Goal: Find specific page/section: Find specific page/section

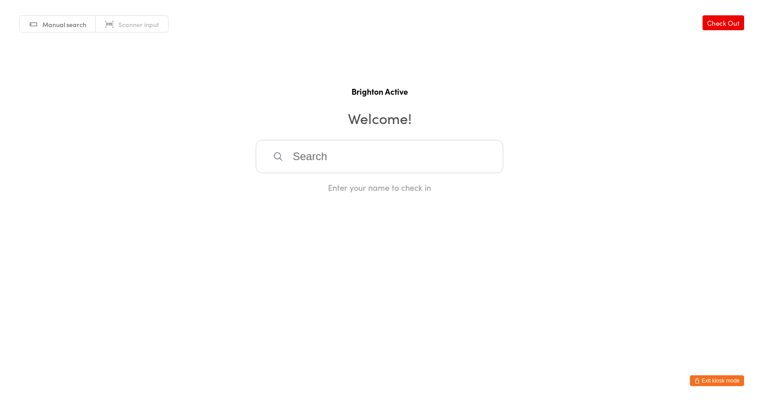
click at [722, 377] on button "Exit kiosk mode" at bounding box center [717, 381] width 54 height 11
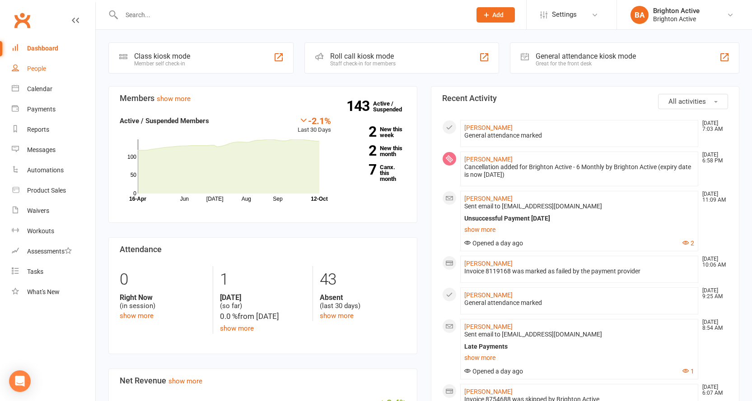
click at [49, 71] on link "People" at bounding box center [54, 69] width 84 height 20
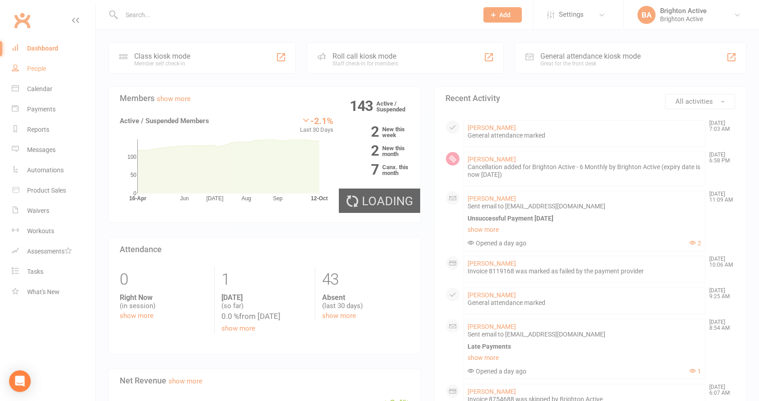
select select "true"
select select "100"
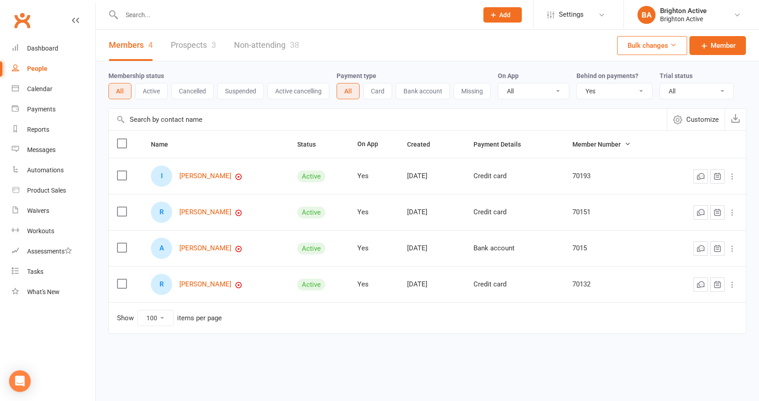
click at [610, 89] on select "All No Yes" at bounding box center [614, 91] width 75 height 15
click at [578, 84] on select "All No Yes" at bounding box center [614, 91] width 75 height 15
click at [48, 53] on link "Dashboard" at bounding box center [54, 48] width 84 height 20
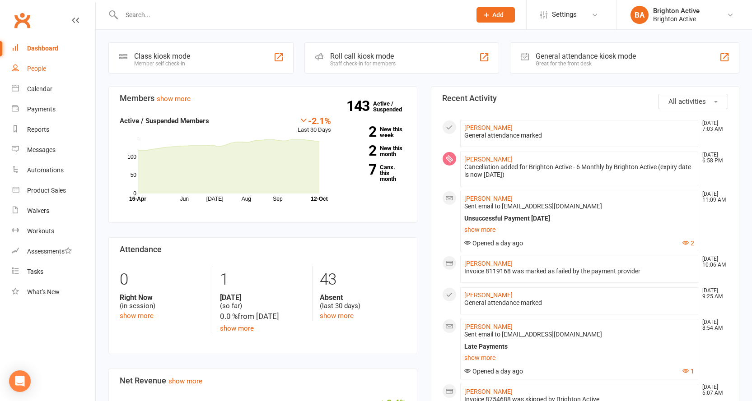
click at [61, 74] on link "People" at bounding box center [54, 69] width 84 height 20
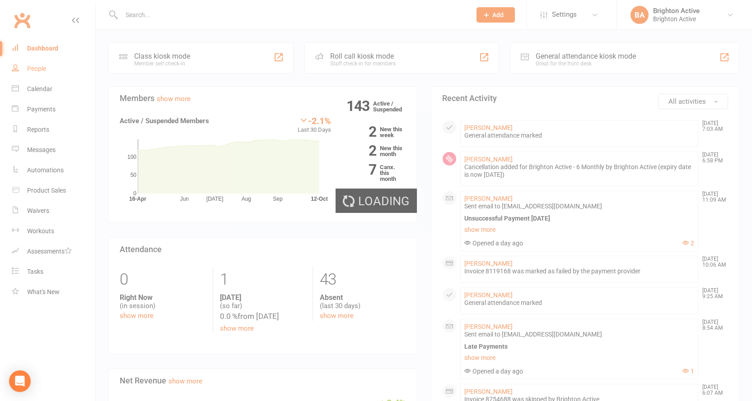
select select "true"
select select "100"
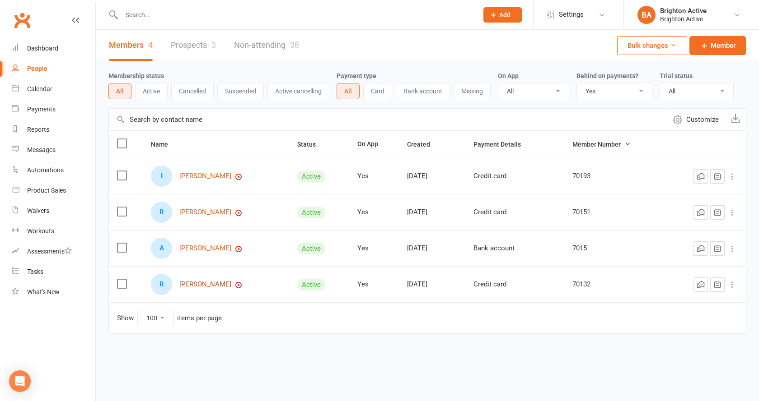
click at [206, 285] on link "[PERSON_NAME]" at bounding box center [205, 285] width 52 height 8
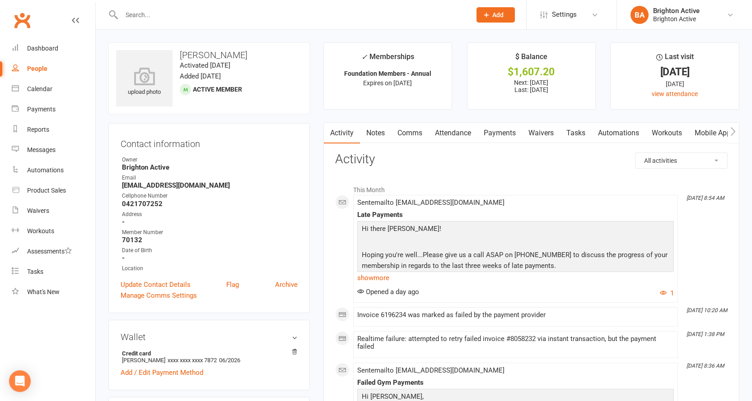
click at [482, 133] on link "Payments" at bounding box center [499, 133] width 45 height 21
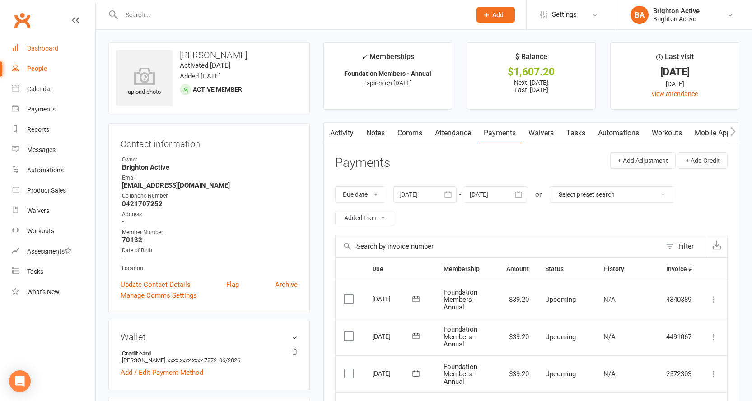
click at [35, 43] on link "Dashboard" at bounding box center [54, 48] width 84 height 20
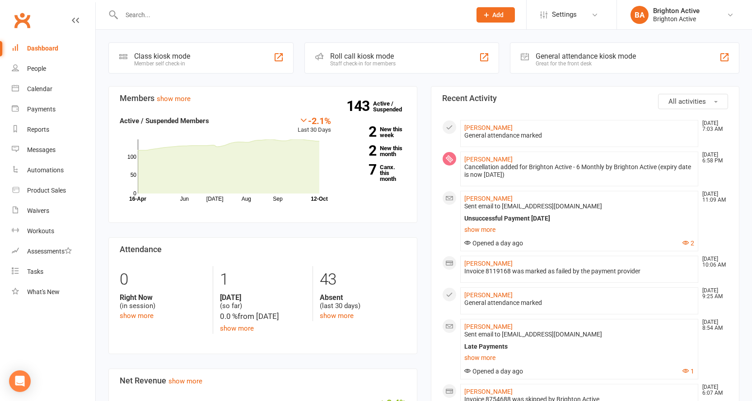
click at [184, 13] on input "text" at bounding box center [292, 15] width 346 height 13
type input "sophie"
click at [43, 77] on link "People" at bounding box center [54, 69] width 84 height 20
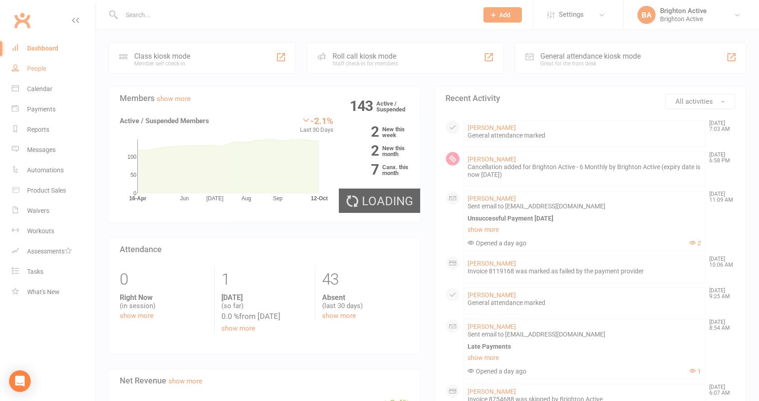
select select "true"
select select "100"
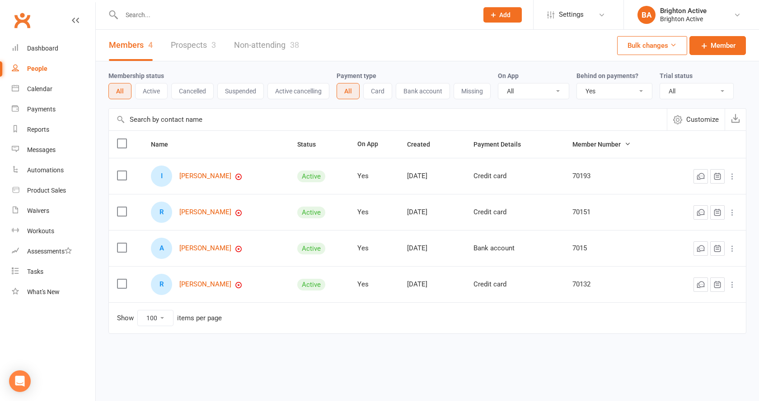
click at [630, 98] on select "All No Yes" at bounding box center [614, 91] width 75 height 15
click at [578, 84] on select "All No Yes" at bounding box center [614, 91] width 75 height 15
click at [42, 48] on div "Dashboard" at bounding box center [42, 48] width 31 height 7
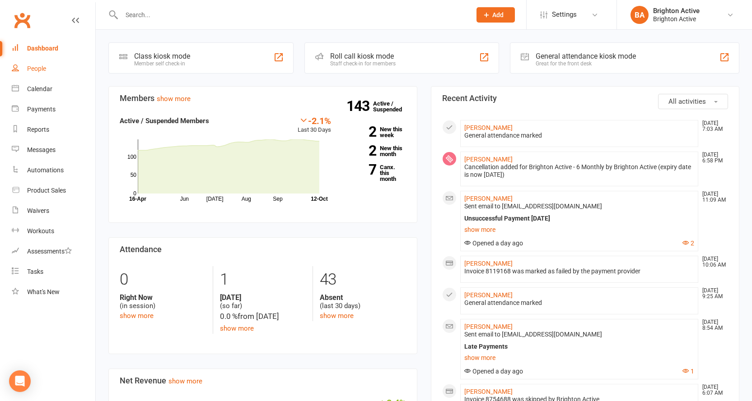
click at [54, 72] on link "People" at bounding box center [54, 69] width 84 height 20
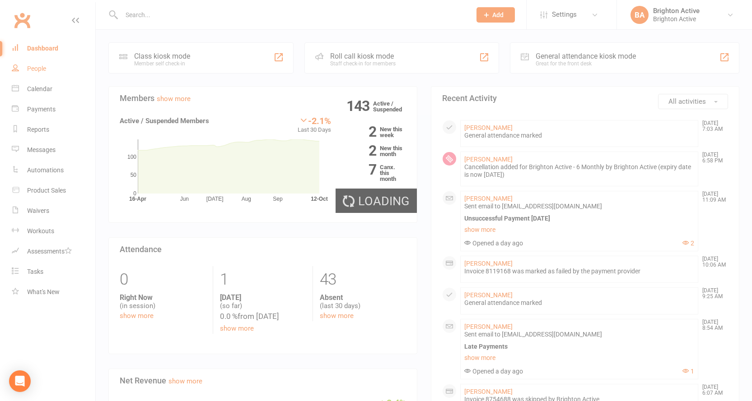
select select "true"
select select "100"
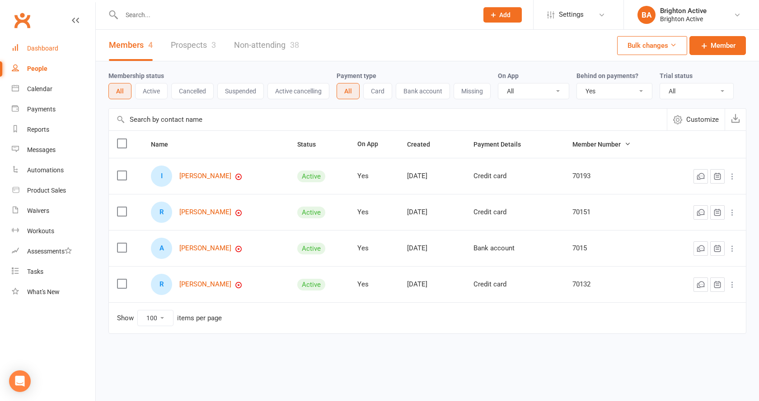
click at [59, 52] on link "Dashboard" at bounding box center [54, 48] width 84 height 20
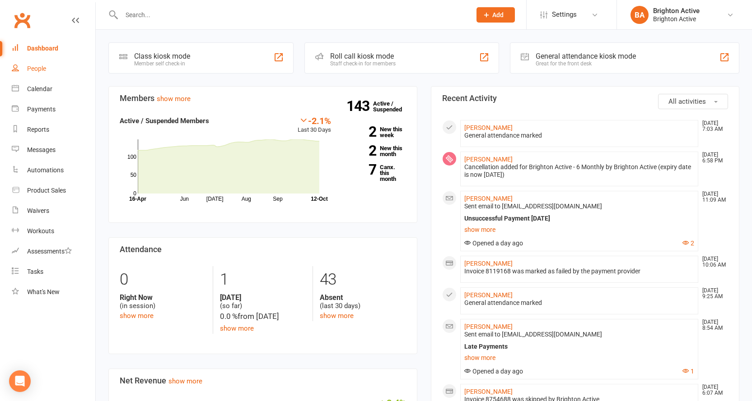
click at [39, 69] on div "People" at bounding box center [36, 68] width 19 height 7
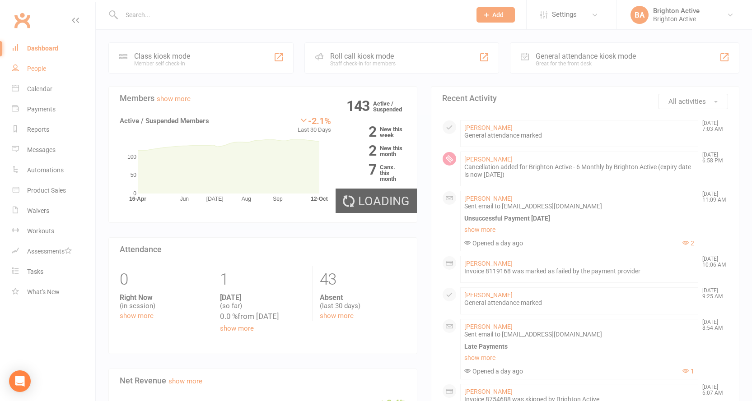
select select "true"
select select "100"
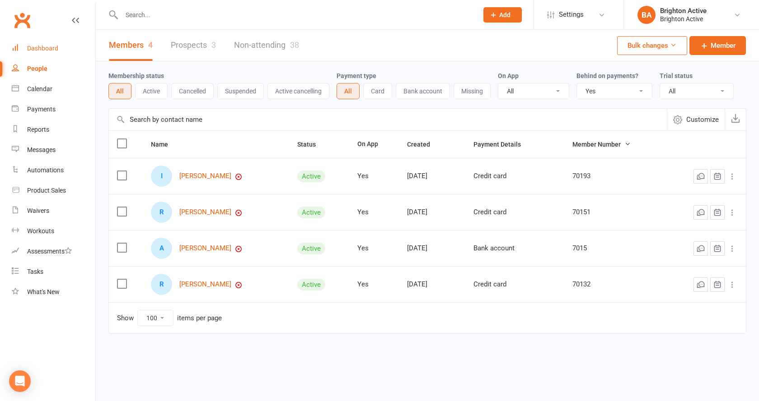
click at [57, 56] on link "Dashboard" at bounding box center [54, 48] width 84 height 20
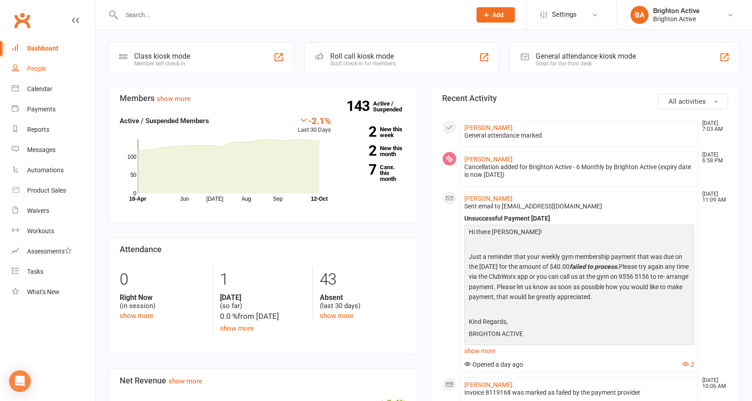
click at [49, 69] on link "People" at bounding box center [54, 69] width 84 height 20
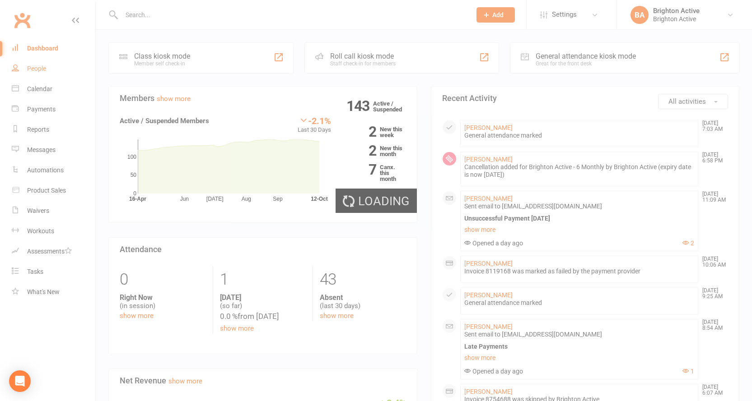
select select "true"
select select "100"
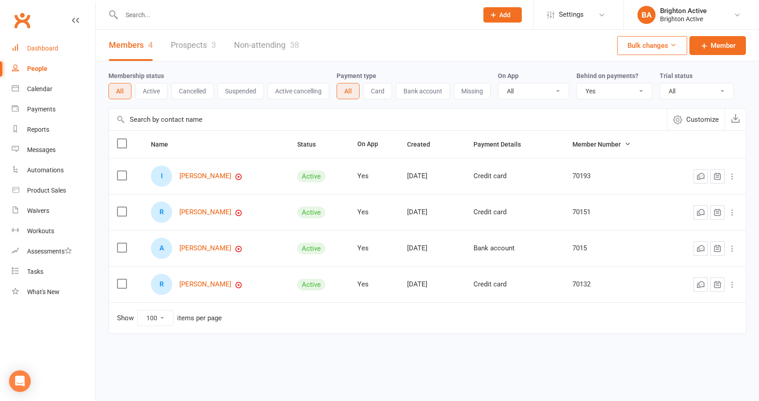
click at [51, 54] on link "Dashboard" at bounding box center [54, 48] width 84 height 20
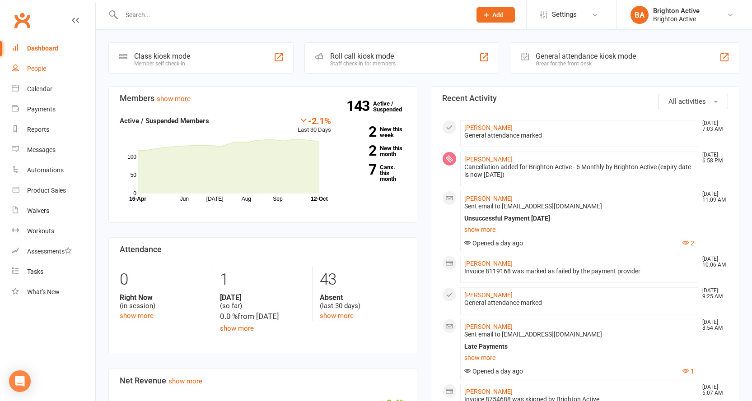
click at [38, 73] on link "People" at bounding box center [54, 69] width 84 height 20
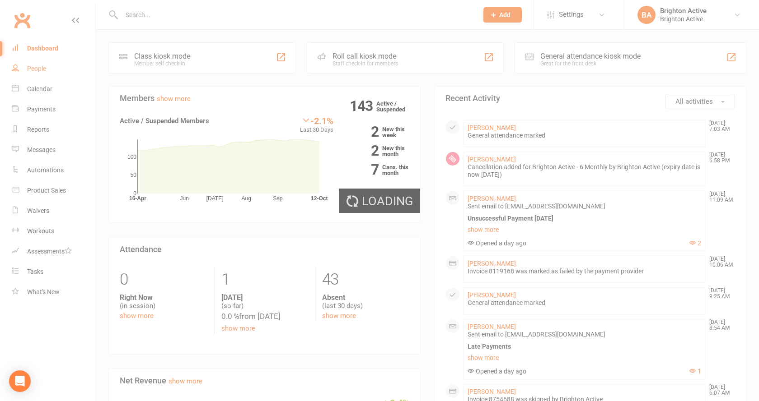
select select "true"
select select "100"
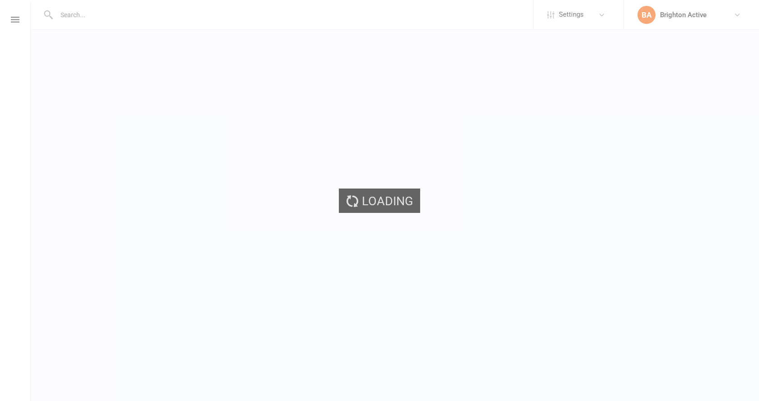
select select "true"
select select "100"
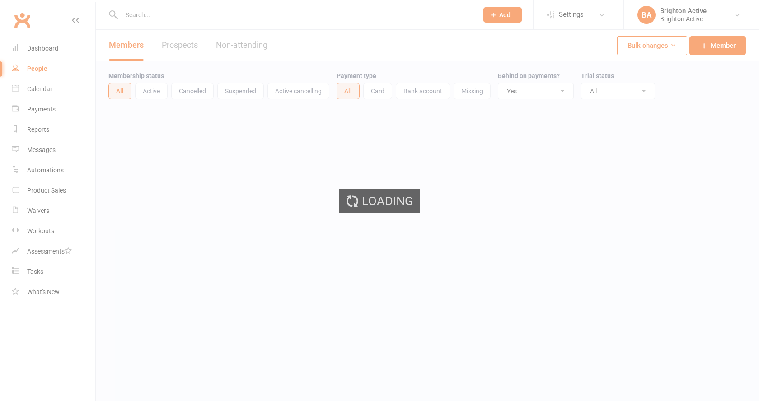
select select "true"
select select "100"
select select "true"
select select "100"
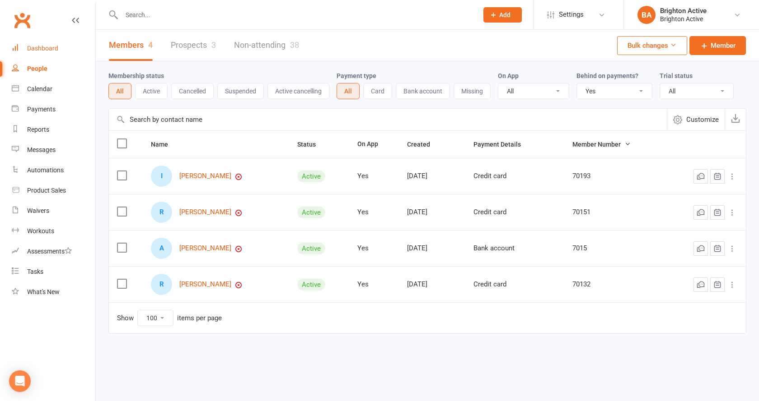
click at [51, 42] on link "Dashboard" at bounding box center [54, 48] width 84 height 20
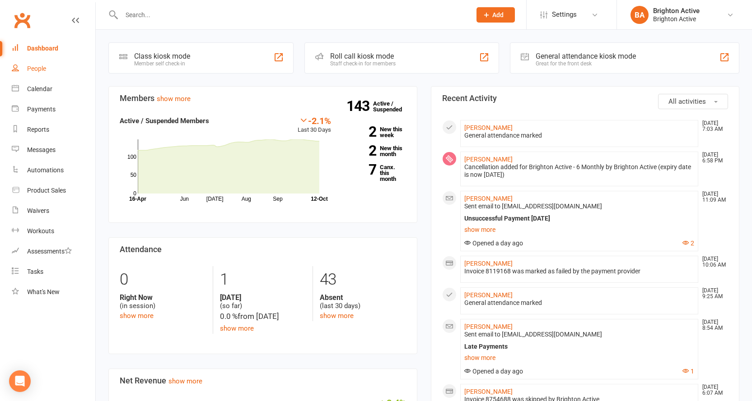
click at [26, 73] on link "People" at bounding box center [54, 69] width 84 height 20
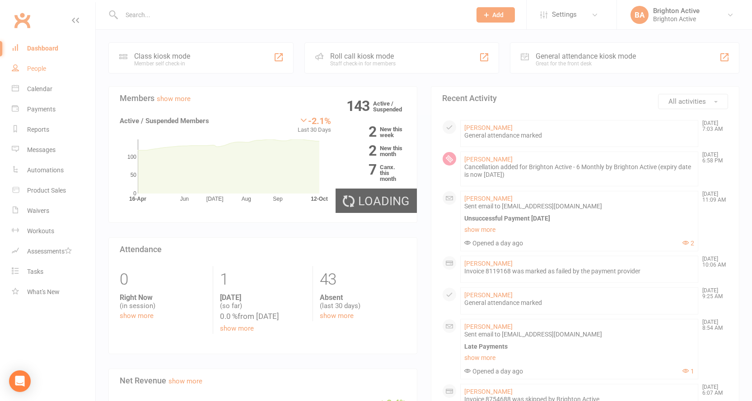
select select "true"
select select "100"
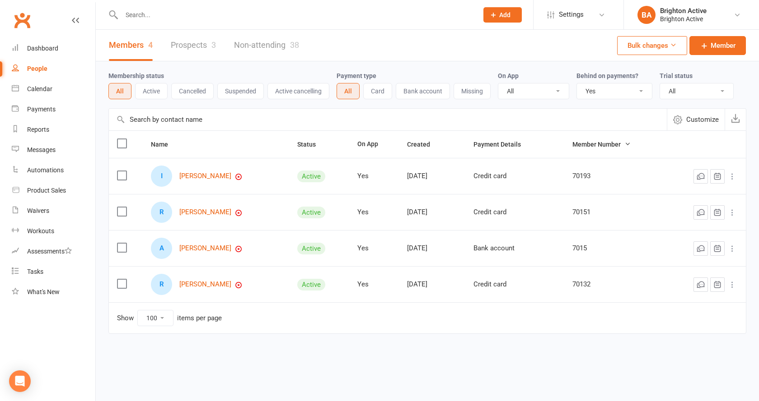
click at [604, 89] on select "All No Yes" at bounding box center [614, 91] width 75 height 15
click at [578, 84] on select "All No Yes" at bounding box center [614, 91] width 75 height 15
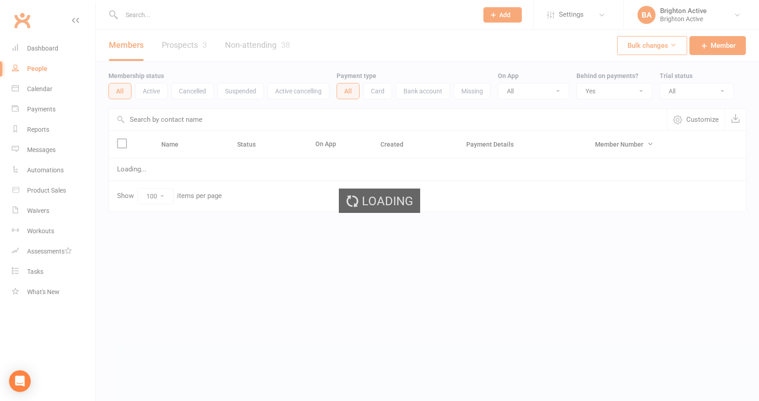
select select "true"
select select "100"
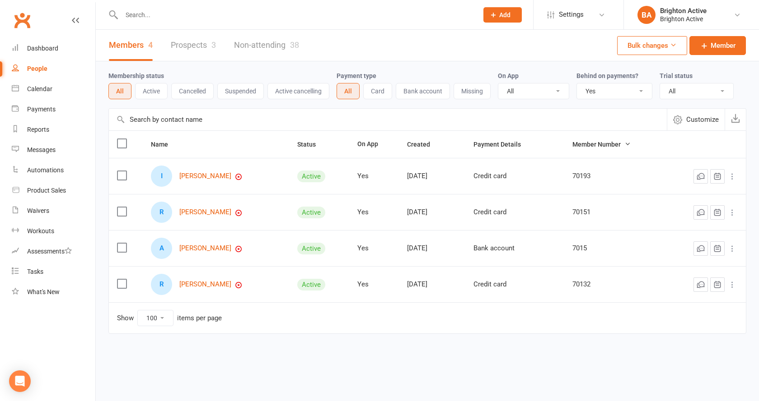
click at [33, 61] on link "People" at bounding box center [54, 69] width 84 height 20
click at [607, 95] on select "All No Yes" at bounding box center [614, 91] width 75 height 15
click at [578, 84] on select "All No Yes" at bounding box center [614, 91] width 75 height 15
click at [52, 40] on link "Dashboard" at bounding box center [54, 48] width 84 height 20
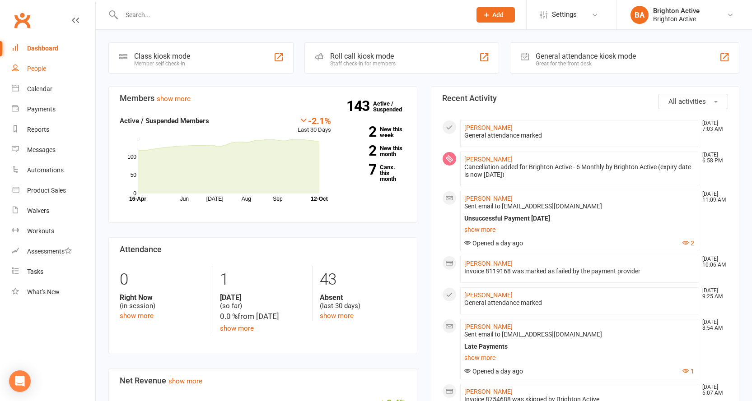
click at [44, 72] on div "People" at bounding box center [36, 68] width 19 height 7
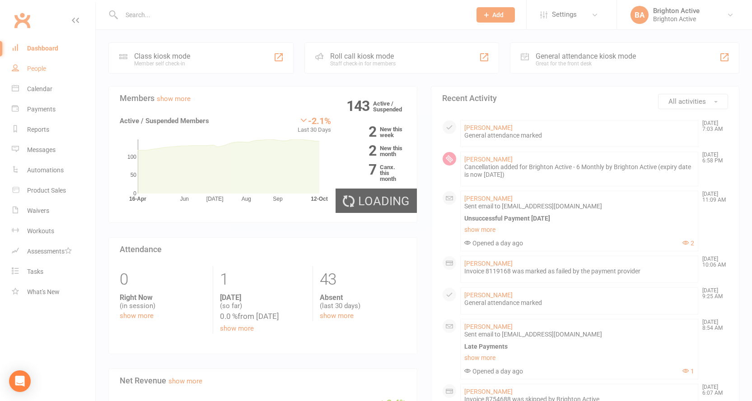
select select "true"
select select "100"
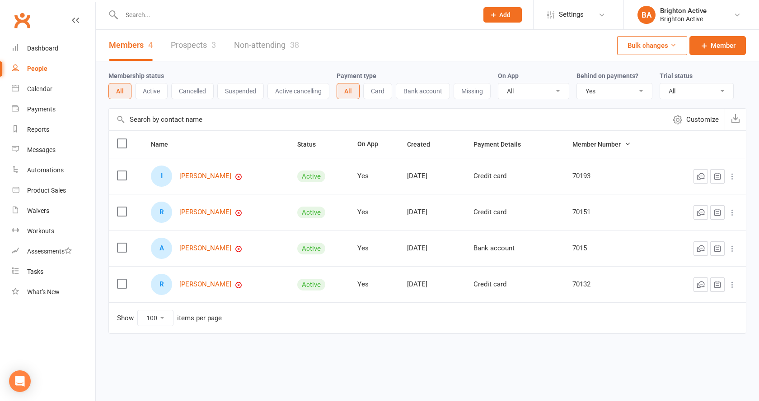
click at [629, 96] on select "All No Yes" at bounding box center [614, 91] width 75 height 15
click at [578, 84] on select "All No Yes" at bounding box center [614, 91] width 75 height 15
click at [62, 44] on link "Dashboard" at bounding box center [54, 48] width 84 height 20
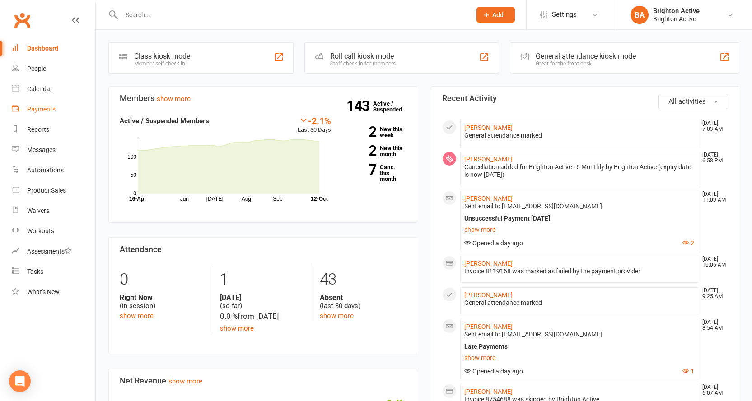
click at [62, 113] on link "Payments" at bounding box center [54, 109] width 84 height 20
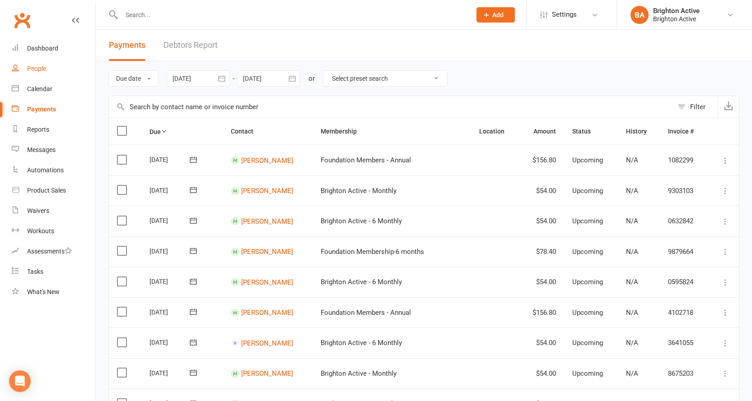
click at [58, 74] on link "People" at bounding box center [54, 69] width 84 height 20
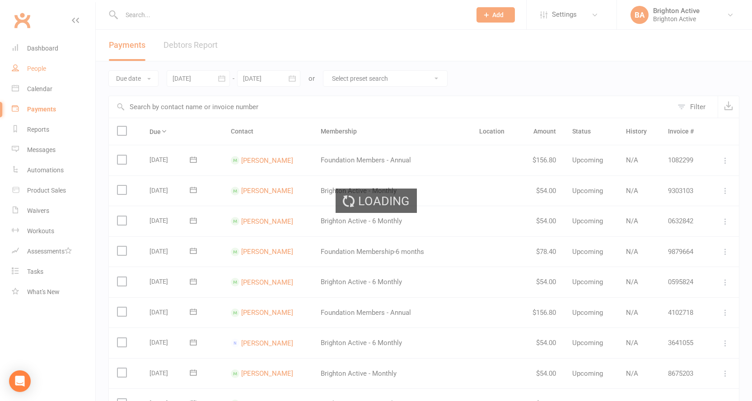
select select "true"
select select "100"
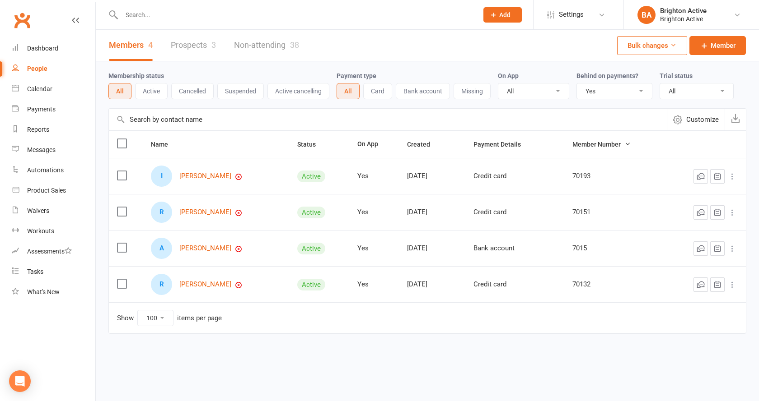
drag, startPoint x: 579, startPoint y: 87, endPoint x: 583, endPoint y: 82, distance: 5.8
click at [579, 87] on select "All No Yes" at bounding box center [614, 91] width 75 height 15
drag, startPoint x: 597, startPoint y: 54, endPoint x: 541, endPoint y: 14, distance: 68.8
click at [460, 36] on div "Members 4 Prospects 3 Non-attending 38 Bulk changes Member" at bounding box center [427, 46] width 663 height 32
drag, startPoint x: 459, startPoint y: 33, endPoint x: 411, endPoint y: 16, distance: 50.6
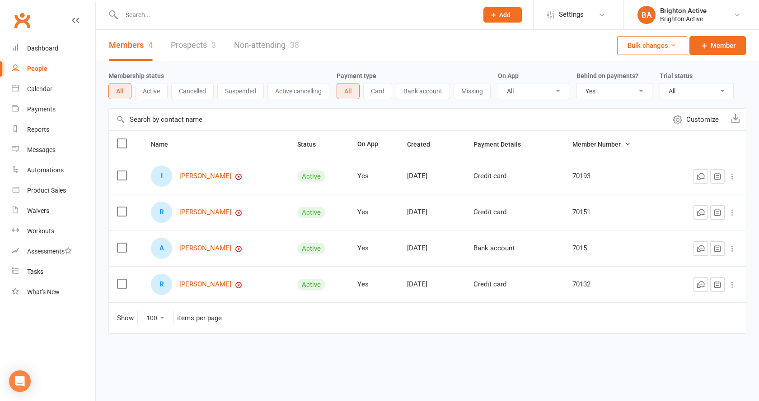
click at [416, 14] on input "text" at bounding box center [295, 15] width 353 height 13
select select "true"
select select "100"
